Goal: Transaction & Acquisition: Subscribe to service/newsletter

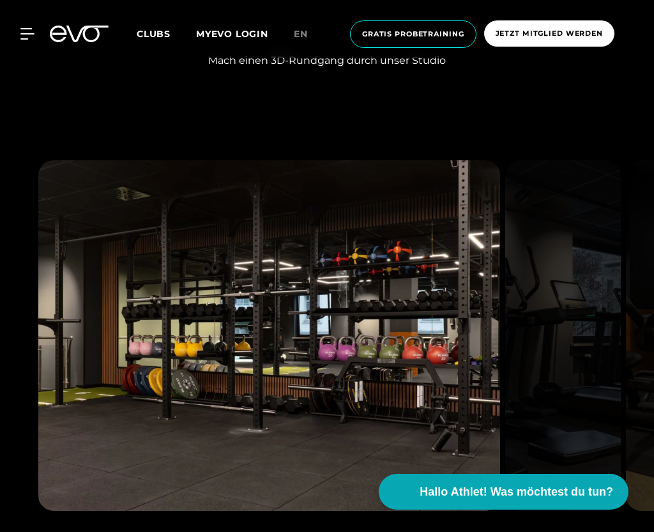
scroll to position [1405, 0]
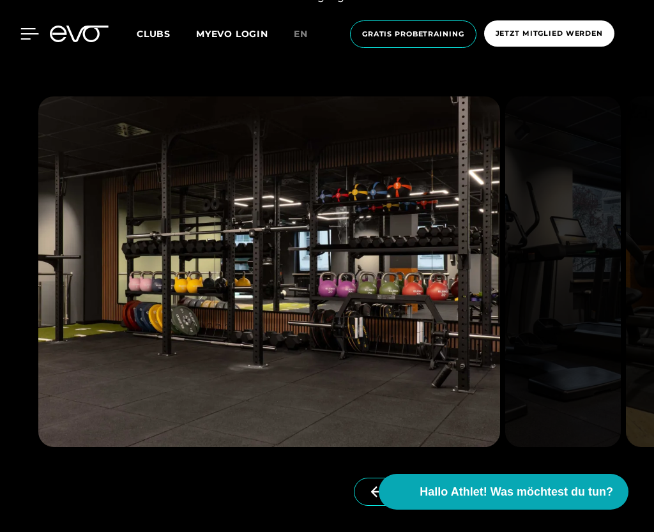
click at [30, 34] on icon at bounding box center [30, 34] width 18 height 10
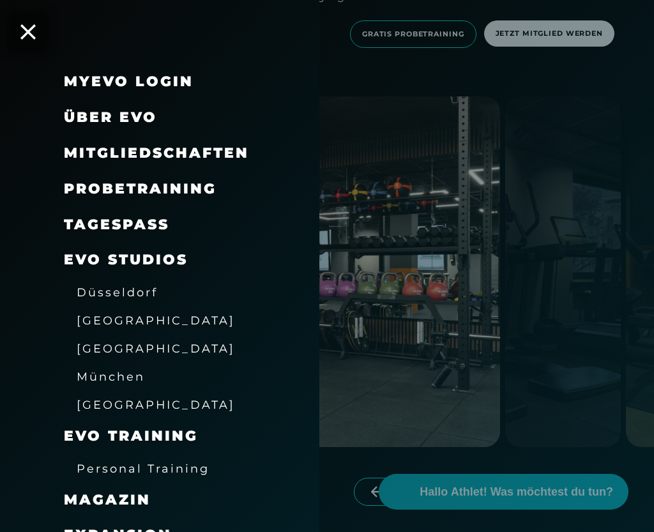
click at [130, 155] on span "Mitgliedschaften" at bounding box center [156, 152] width 185 height 17
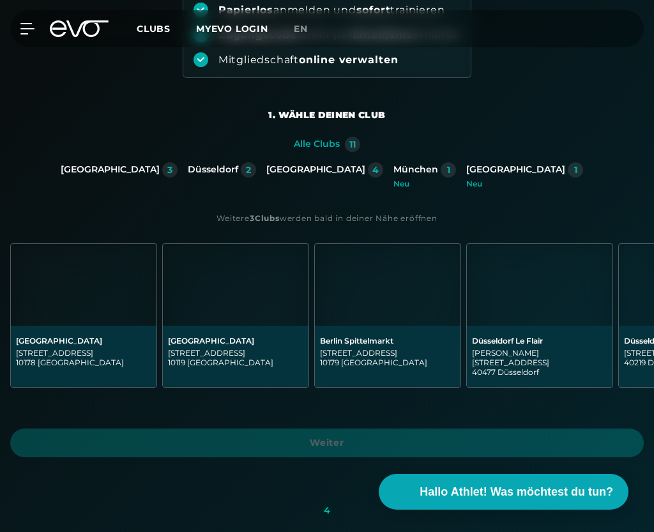
scroll to position [128, 0]
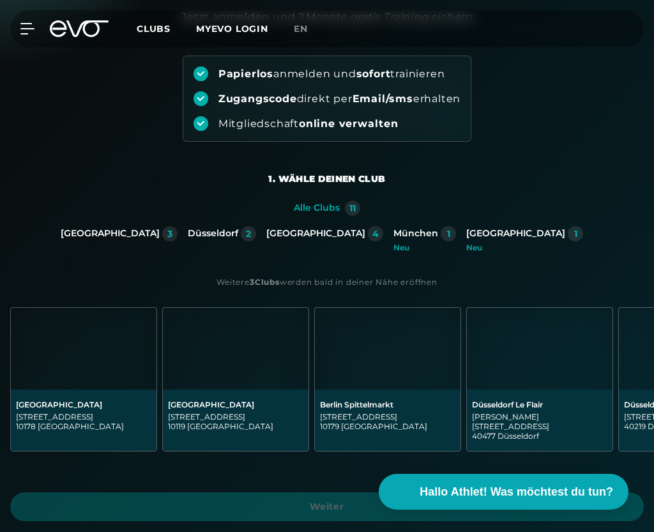
click at [393, 230] on div "München" at bounding box center [415, 233] width 45 height 11
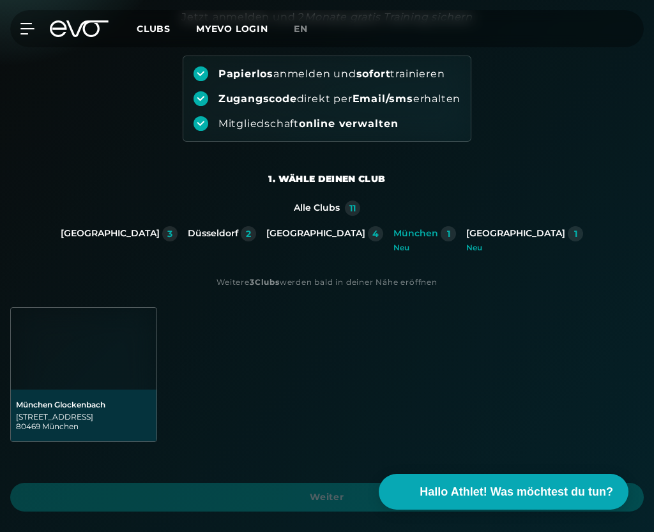
click at [102, 386] on img at bounding box center [84, 349] width 146 height 82
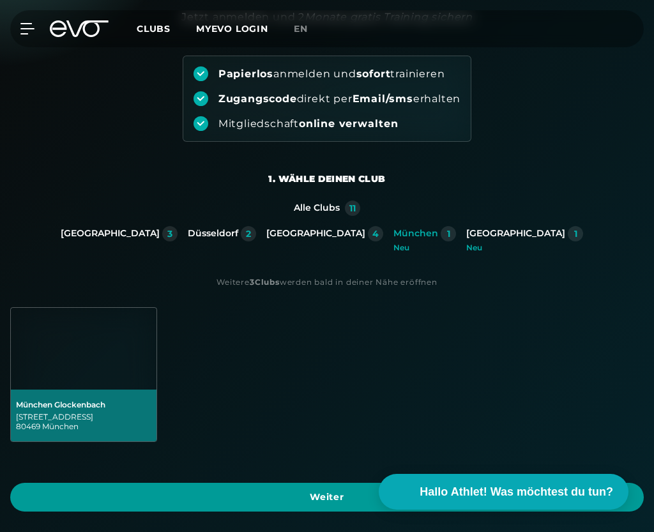
click at [176, 492] on span "Weiter" at bounding box center [327, 496] width 603 height 13
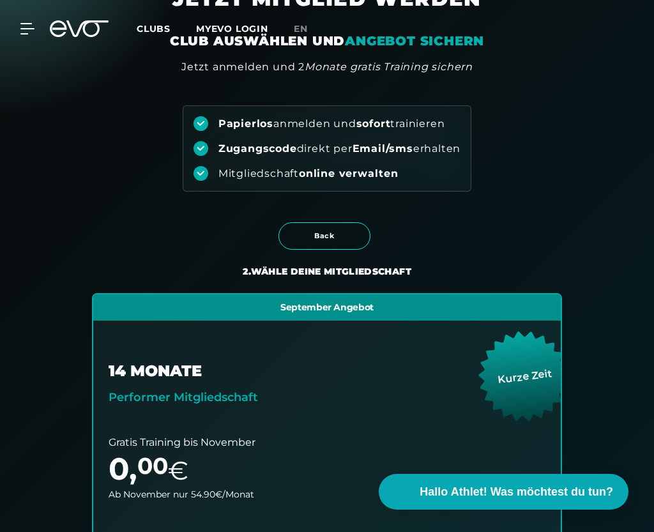
scroll to position [0, 0]
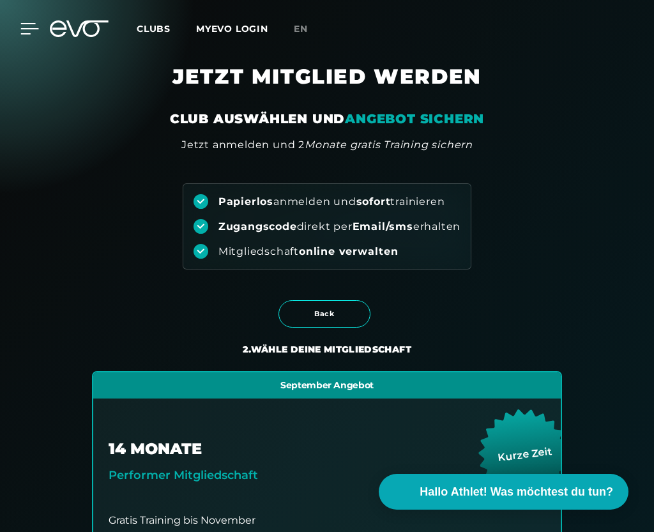
click at [26, 34] on icon at bounding box center [30, 29] width 18 height 10
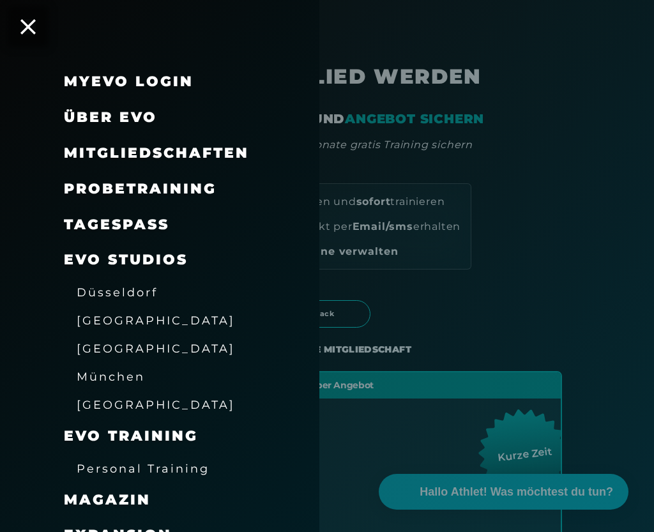
click at [413, 66] on div at bounding box center [327, 266] width 654 height 532
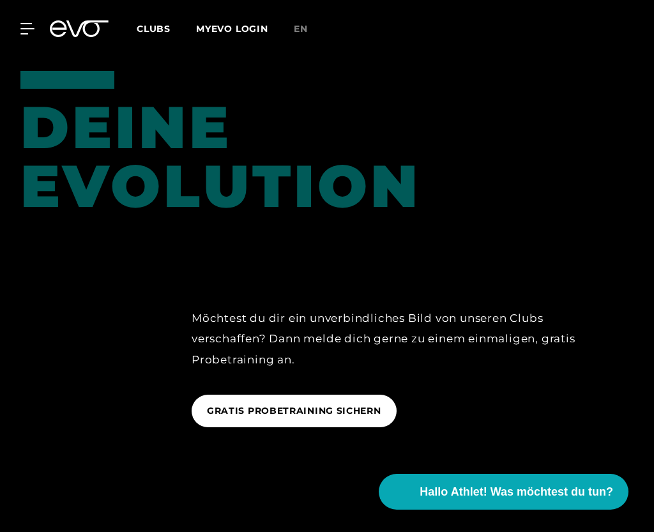
scroll to position [2107, 0]
